Goal: Task Accomplishment & Management: Use online tool/utility

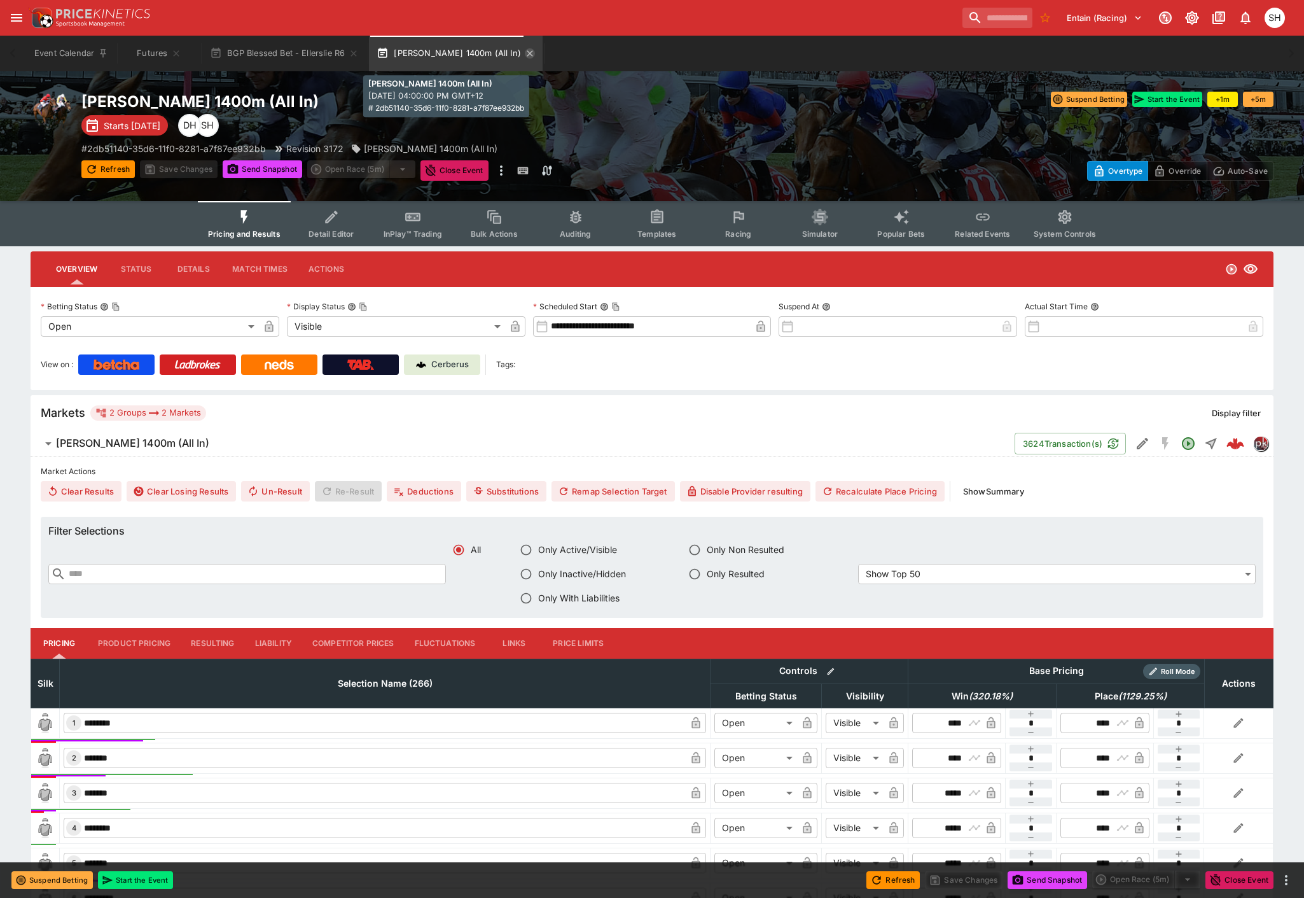
click at [525, 53] on icon "button" at bounding box center [530, 53] width 10 height 10
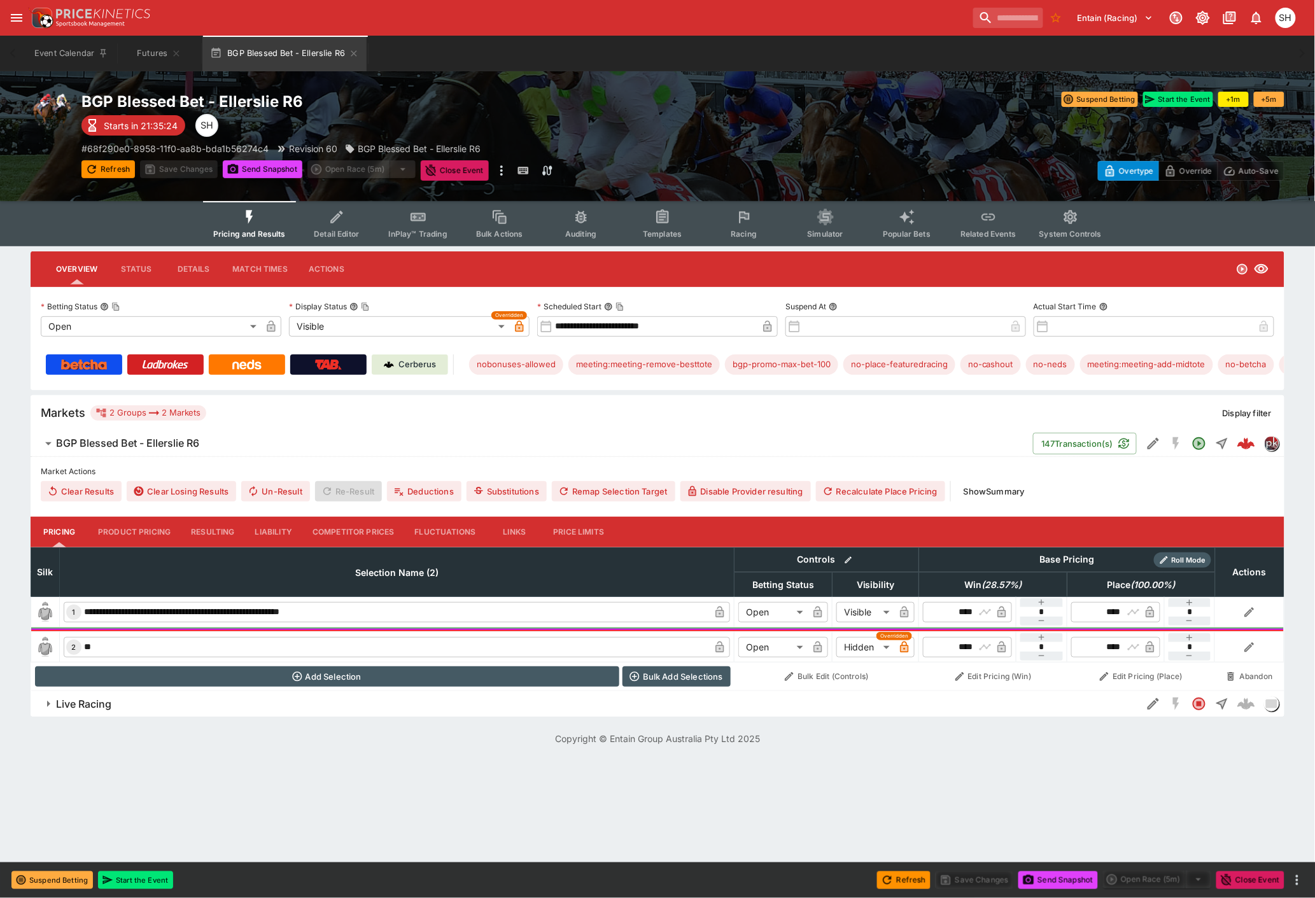
click at [275, 530] on button "Liability" at bounding box center [273, 532] width 57 height 31
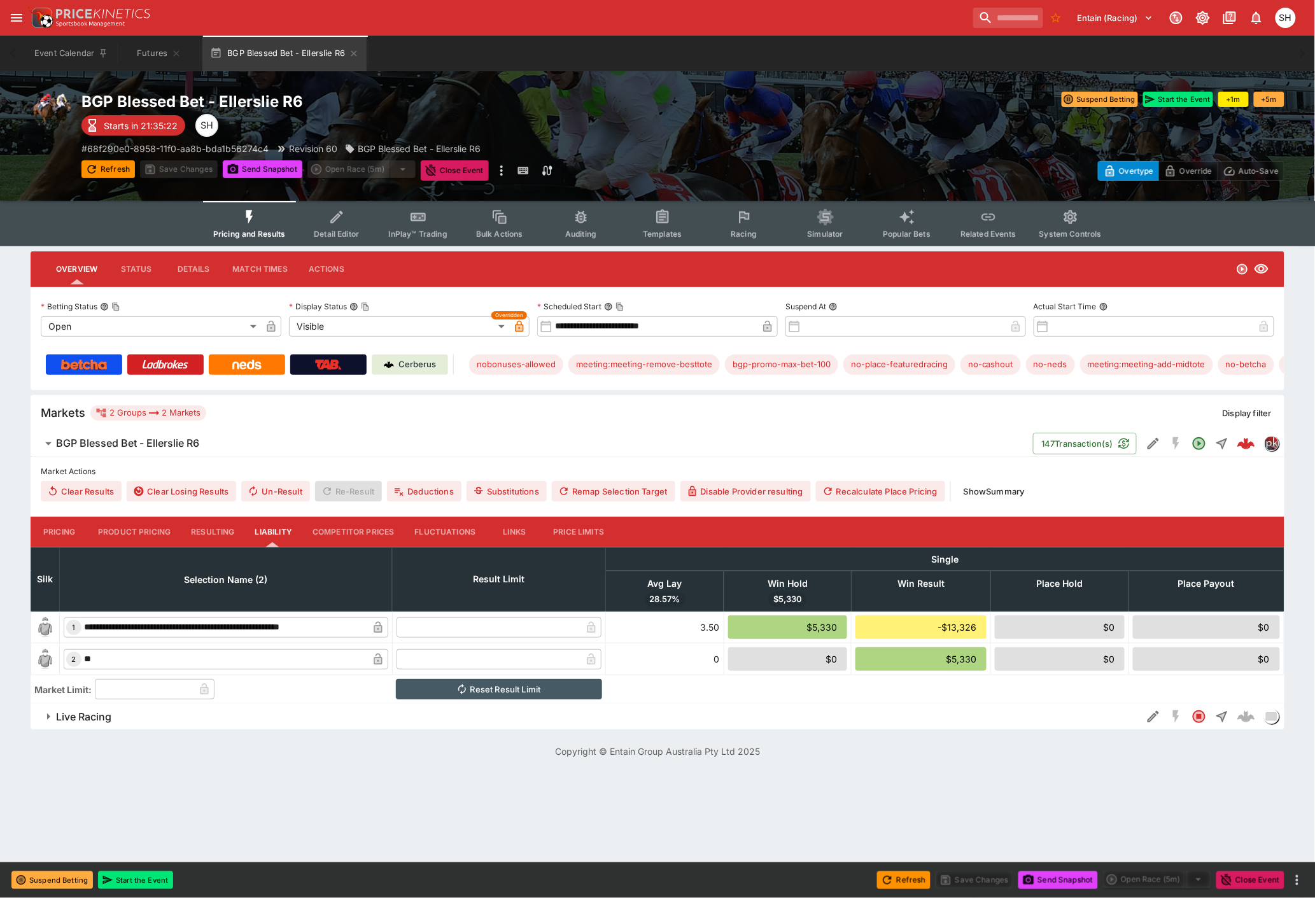
click at [73, 536] on button "Pricing" at bounding box center [59, 532] width 57 height 31
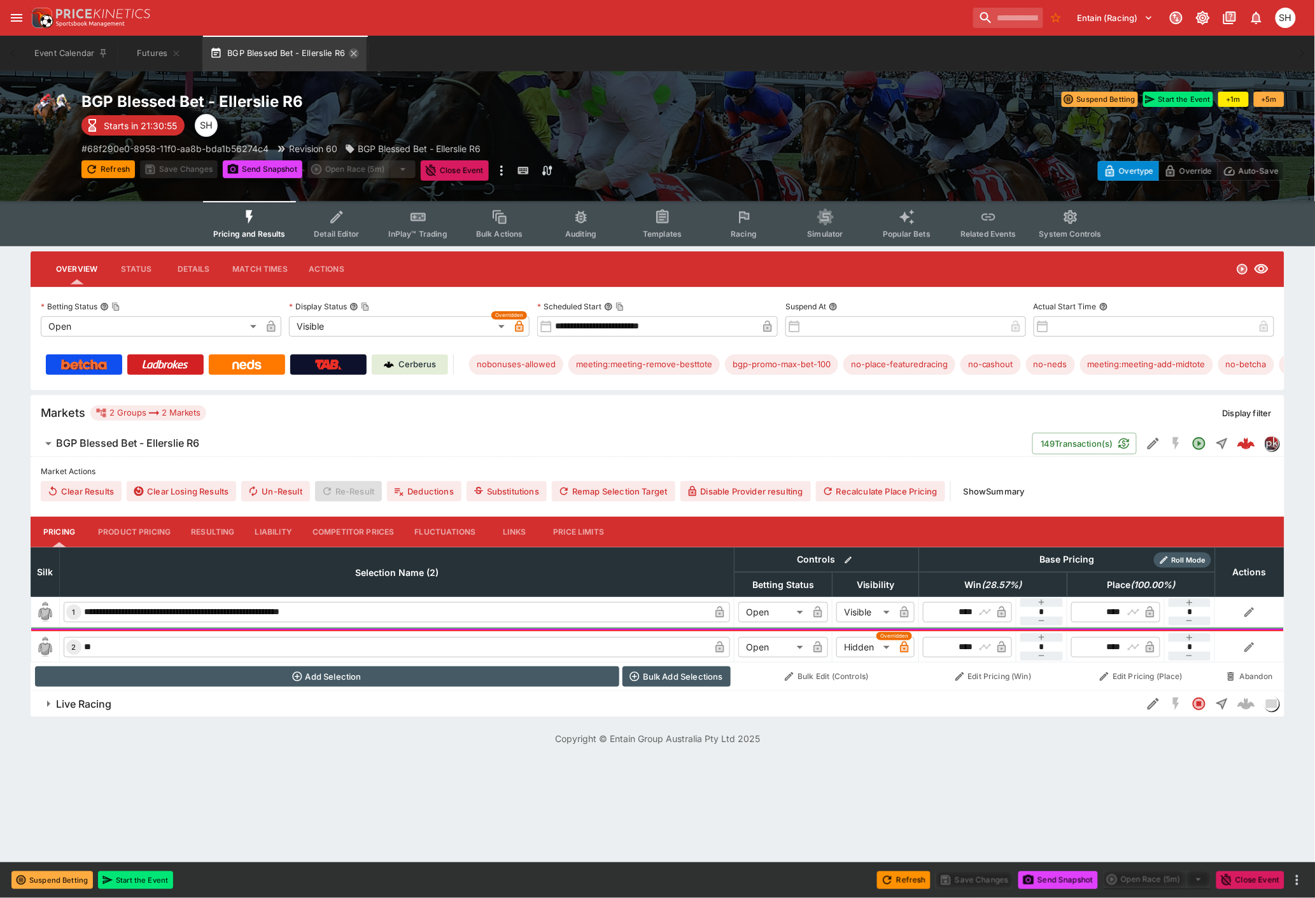
click at [357, 50] on icon "button" at bounding box center [354, 53] width 10 height 10
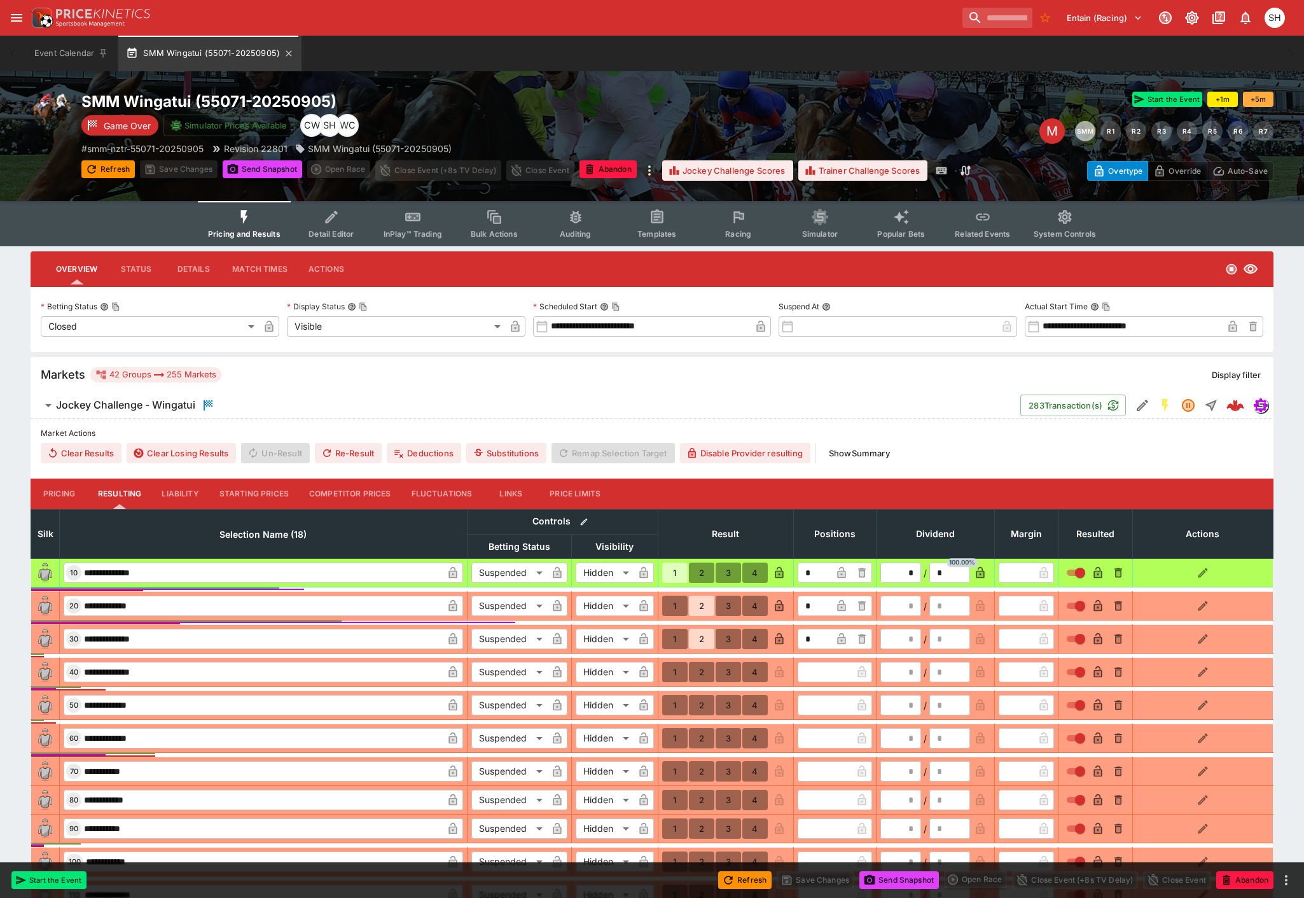
scroll to position [11, 0]
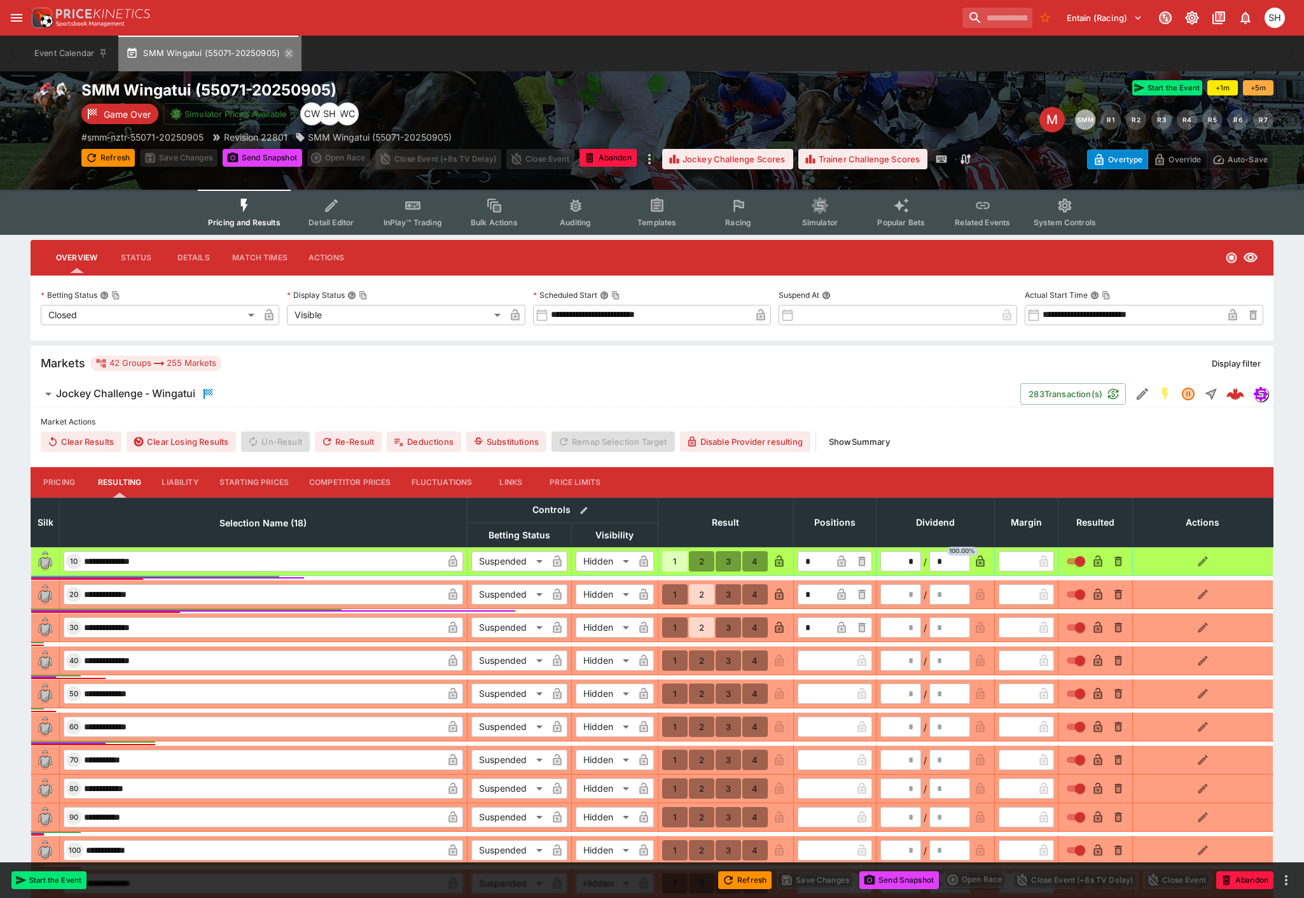
click at [285, 52] on icon "button" at bounding box center [289, 53] width 10 height 10
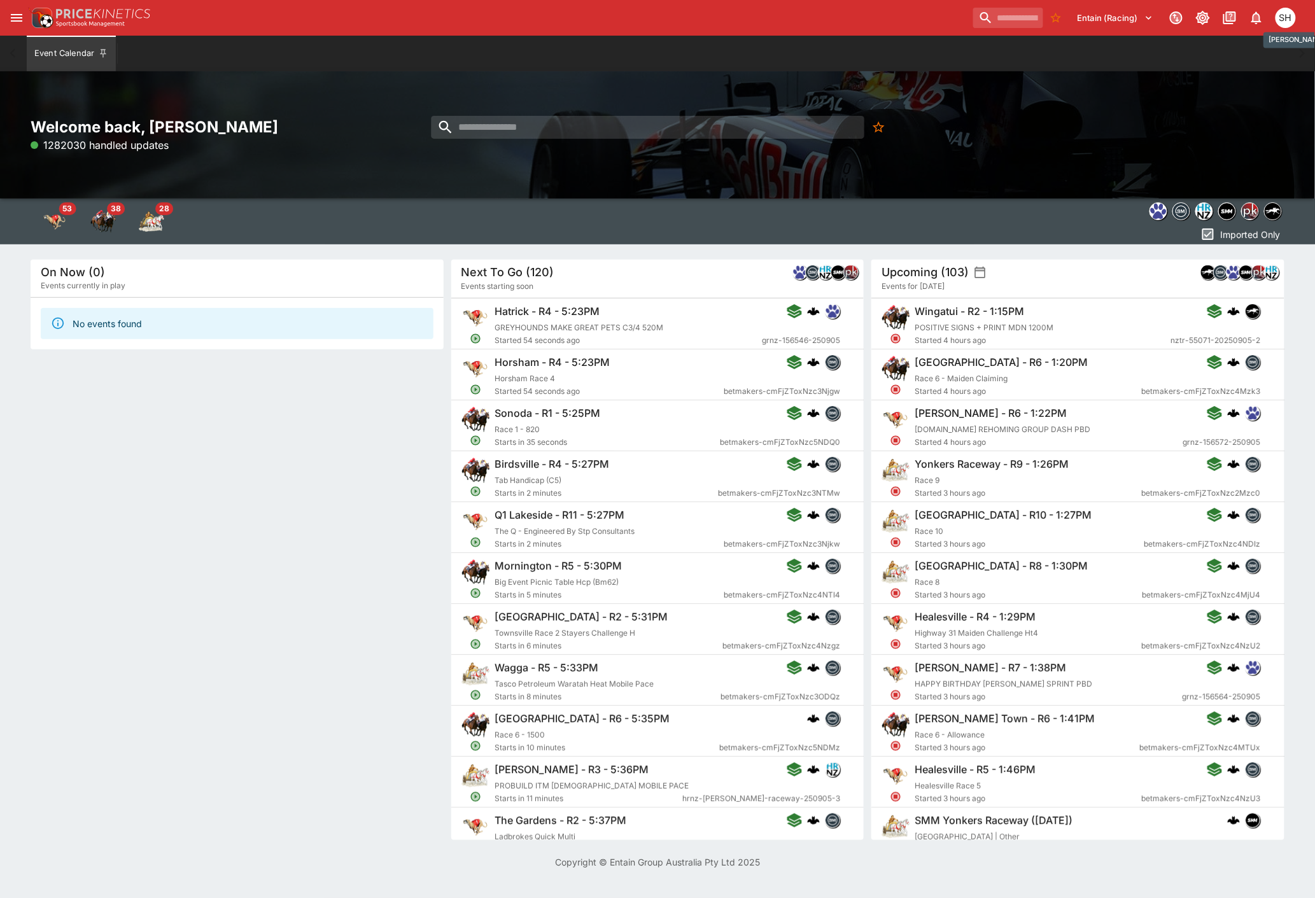
click at [1288, 20] on div "SH" at bounding box center [1285, 18] width 20 height 20
click at [1264, 71] on li "Logout" at bounding box center [1268, 67] width 71 height 20
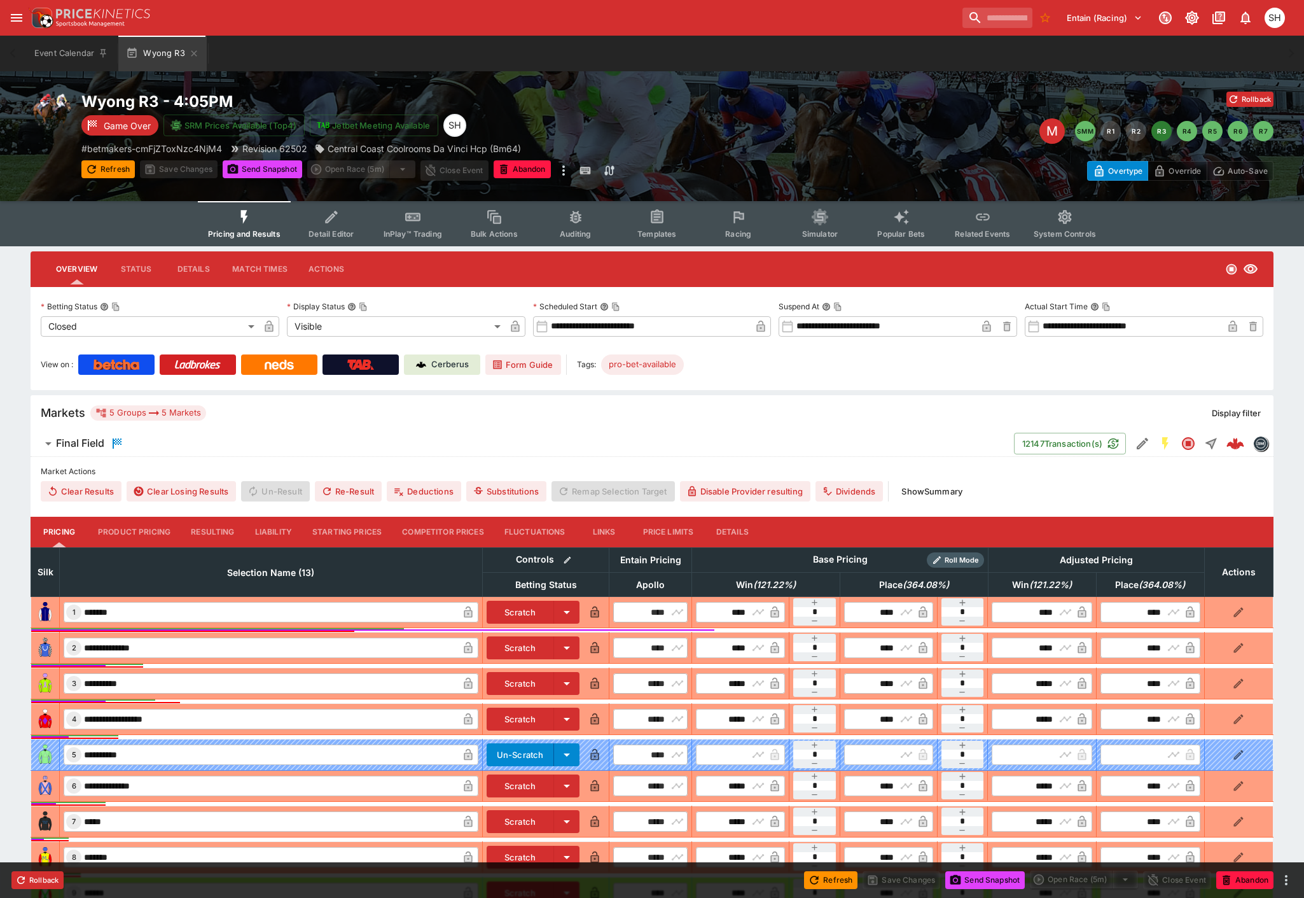
click at [191, 53] on icon "button" at bounding box center [194, 53] width 10 height 10
